Goal: Information Seeking & Learning: Learn about a topic

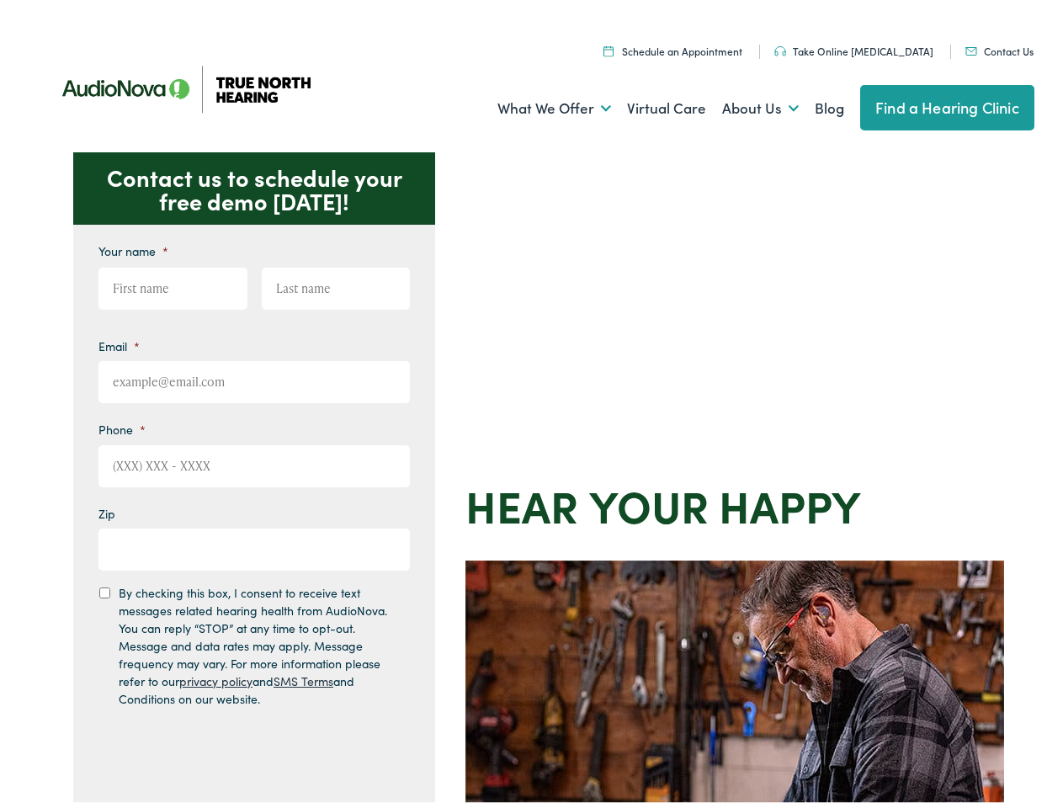
click at [531, 404] on div "Contact us to schedule your free demo today! Give us a call 888-480-2052 Email …" at bounding box center [539, 732] width 1078 height 1171
click at [539, 104] on link "What We Offer" at bounding box center [555, 103] width 114 height 62
click at [743, 104] on link "About Us" at bounding box center [760, 103] width 77 height 62
